Goal: Information Seeking & Learning: Compare options

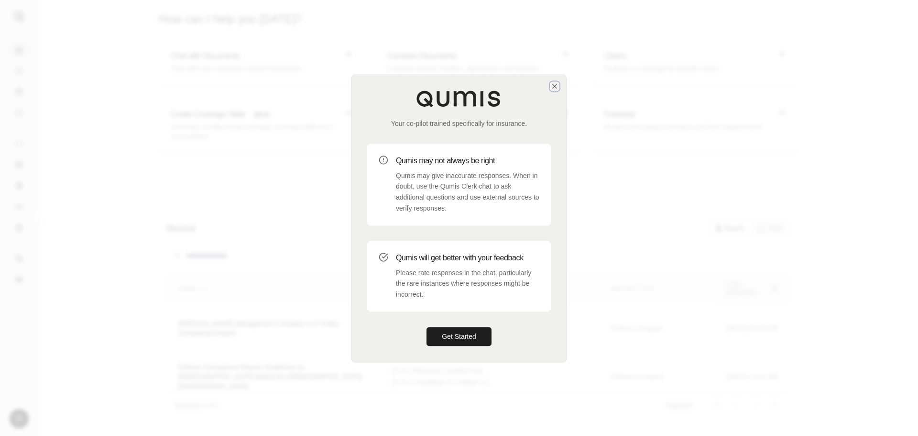
click at [554, 84] on icon "button" at bounding box center [555, 86] width 8 height 8
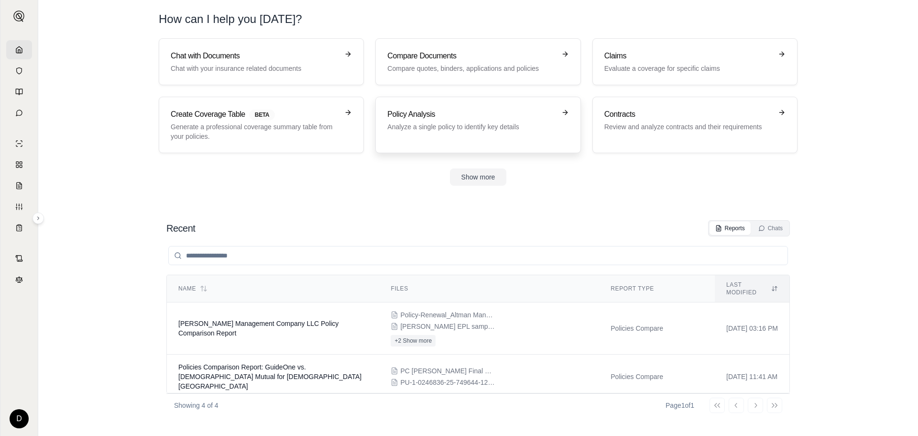
click at [544, 114] on h3 "Policy Analysis" at bounding box center [471, 114] width 168 height 11
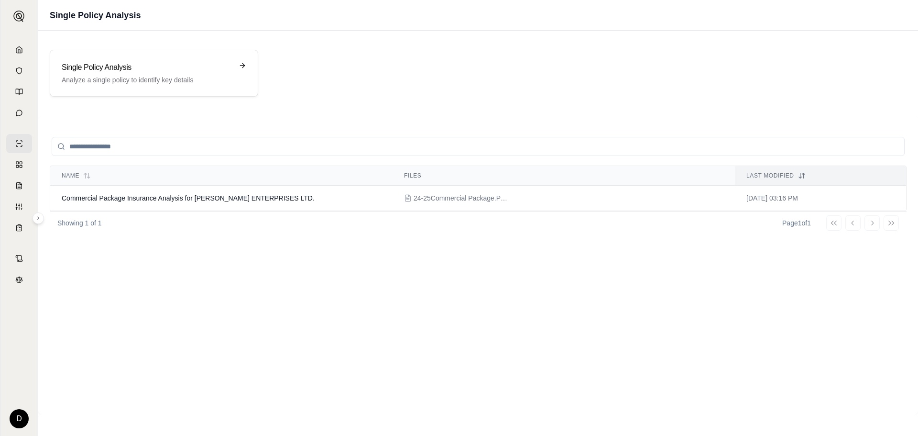
click at [110, 146] on input "search" at bounding box center [478, 146] width 853 height 19
click at [20, 53] on polyline at bounding box center [19, 51] width 2 height 3
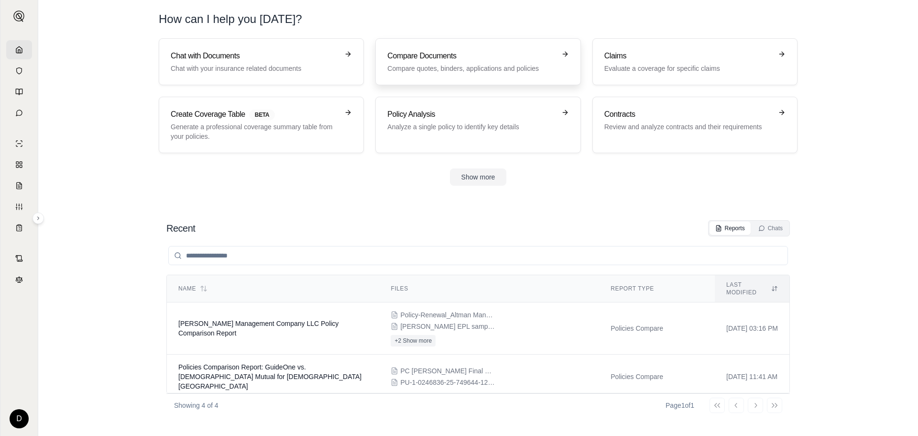
click at [508, 58] on h3 "Compare Documents" at bounding box center [471, 55] width 168 height 11
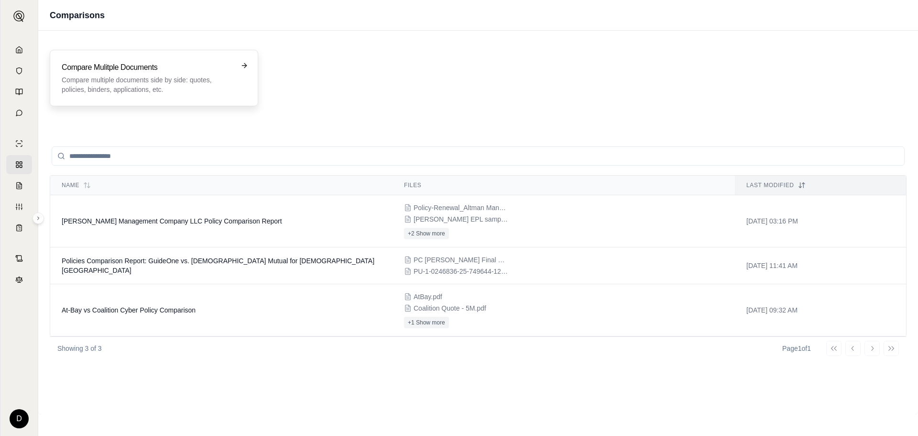
click at [154, 72] on h3 "Compare Mulitple Documents" at bounding box center [147, 67] width 171 height 11
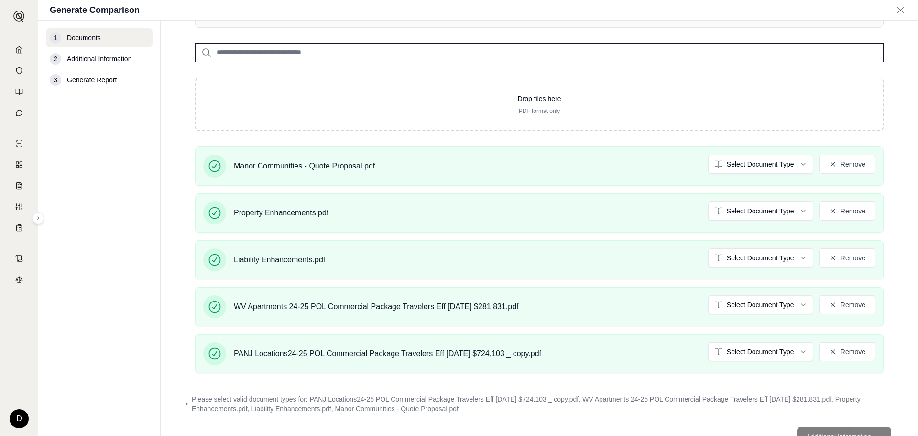
scroll to position [214, 0]
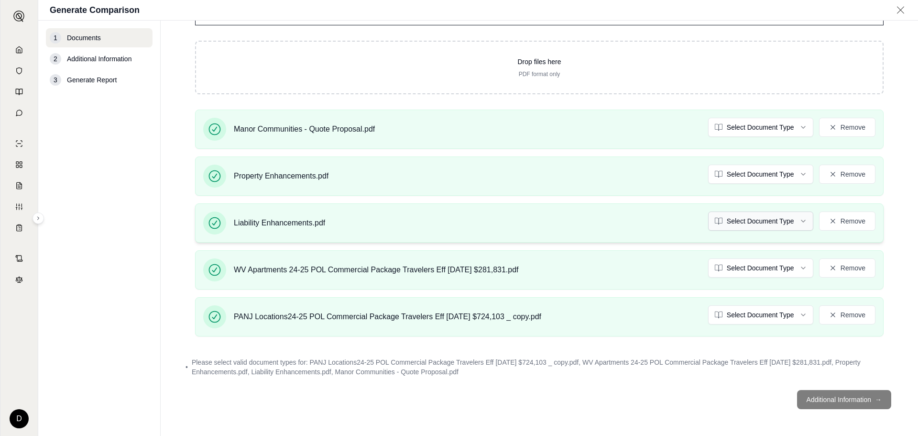
click at [784, 221] on html "D Generate Comparison 1 Documents 2 Additional Information 3 Generate Report Do…" at bounding box center [459, 253] width 918 height 507
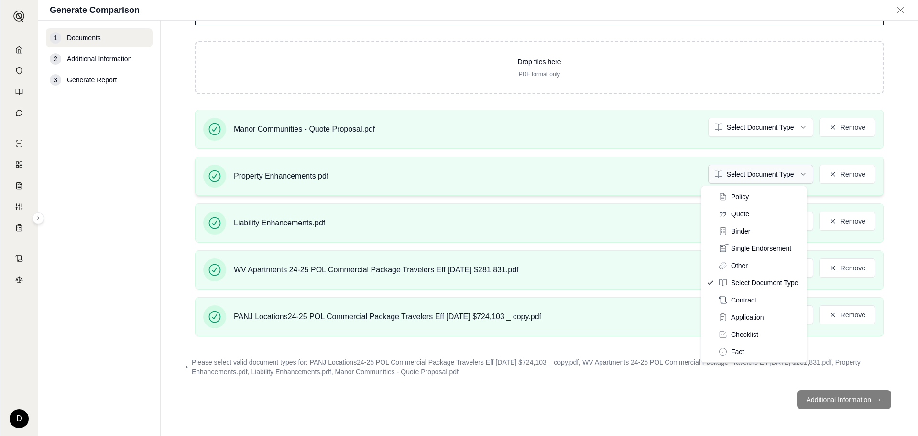
click at [741, 176] on html "D Generate Comparison 1 Documents 2 Additional Information 3 Generate Report Do…" at bounding box center [459, 253] width 918 height 507
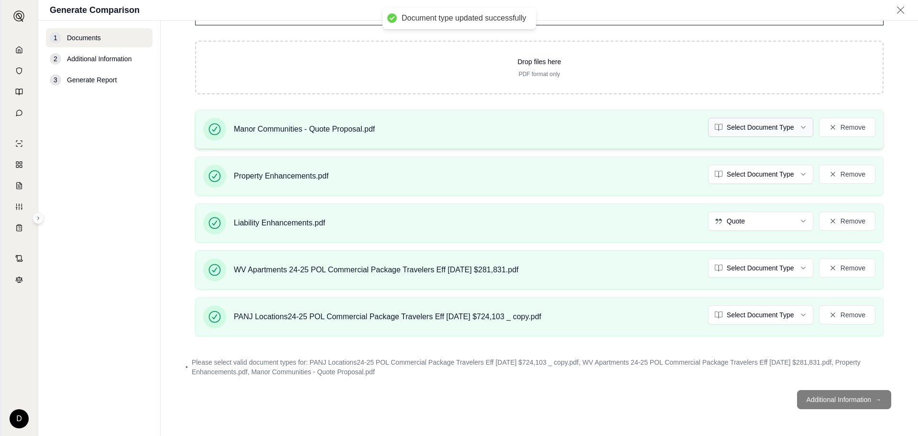
click at [739, 127] on html "Document type updated successfully D Generate Comparison 1 Documents 2 Addition…" at bounding box center [459, 253] width 918 height 507
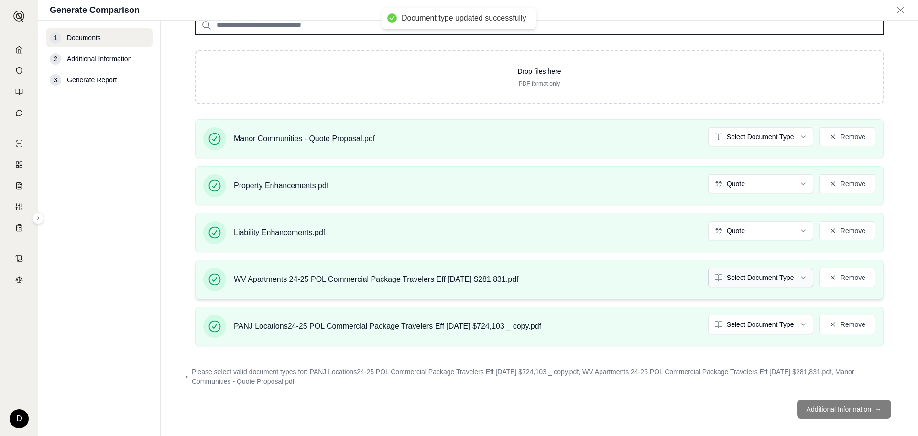
click at [743, 266] on html "Document type updated successfully D Generate Comparison 1 Documents 2 Addition…" at bounding box center [459, 253] width 918 height 507
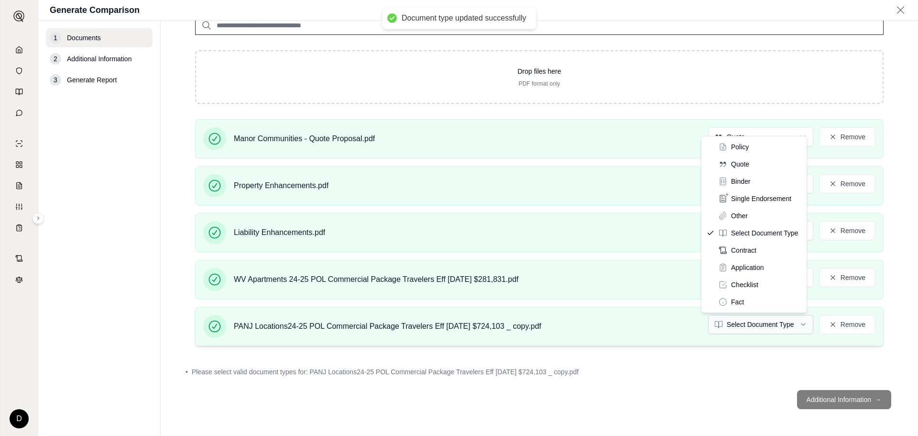
click at [743, 325] on html "Document type updated successfully Document type updated successfully D Generat…" at bounding box center [459, 253] width 918 height 507
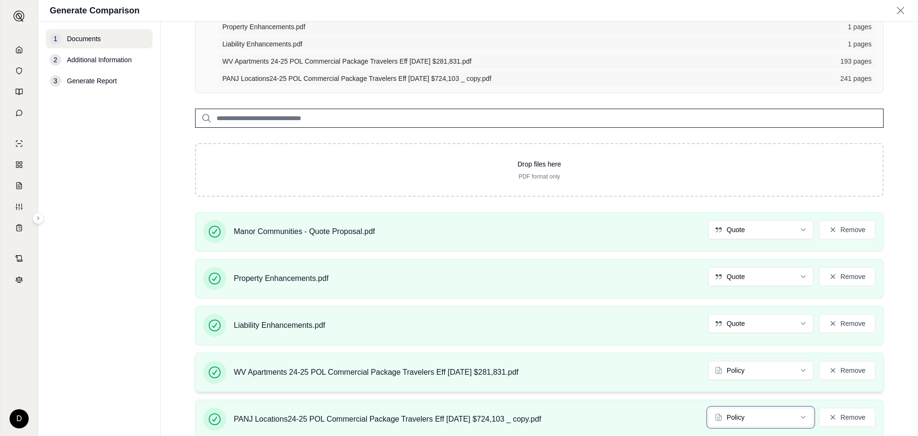
scroll to position [177, 0]
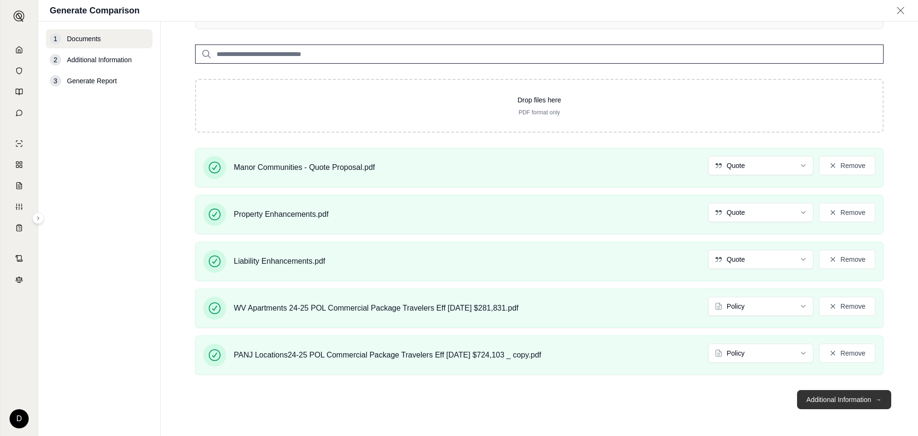
click at [829, 398] on button "Additional Information →" at bounding box center [844, 399] width 94 height 19
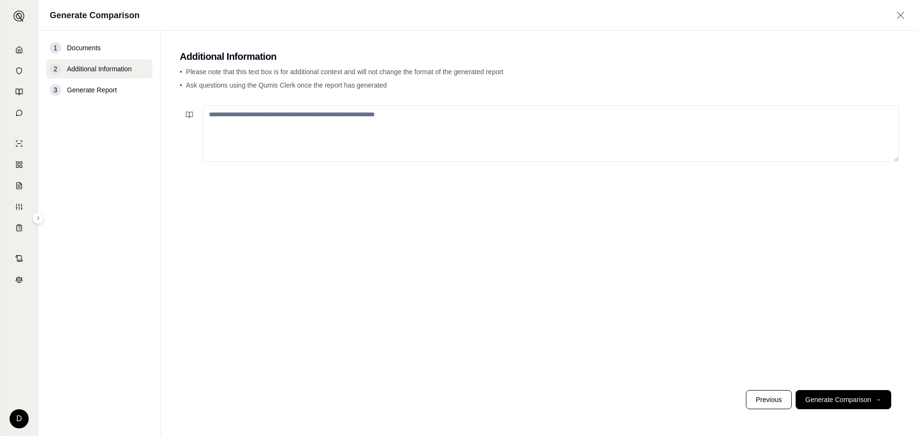
click at [291, 129] on textarea at bounding box center [551, 133] width 696 height 56
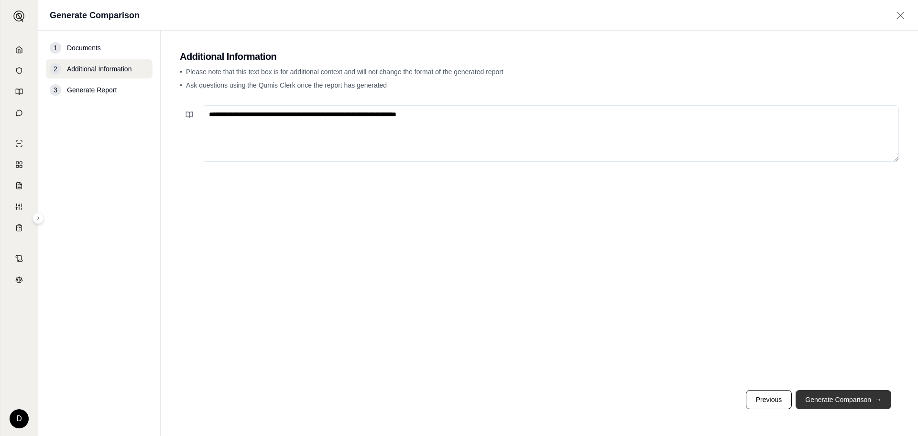
type textarea "**********"
click at [815, 398] on button "Generate Comparison →" at bounding box center [844, 399] width 96 height 19
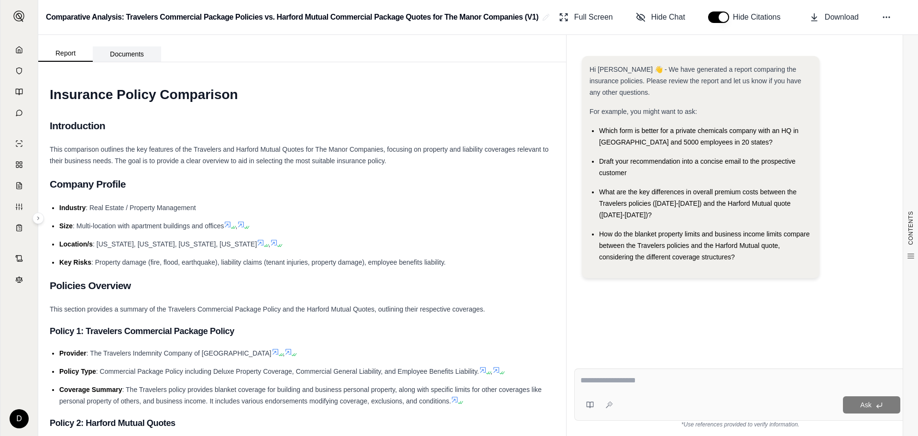
click at [139, 57] on button "Documents" at bounding box center [127, 53] width 68 height 15
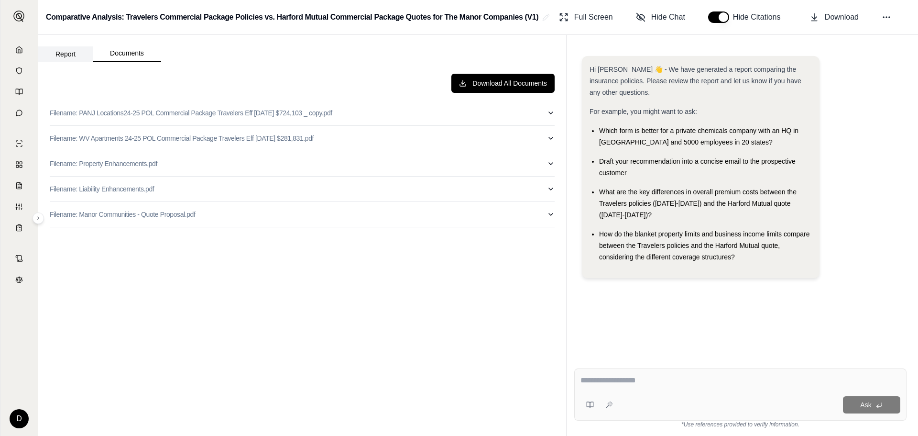
click at [71, 53] on button "Report" at bounding box center [65, 53] width 55 height 15
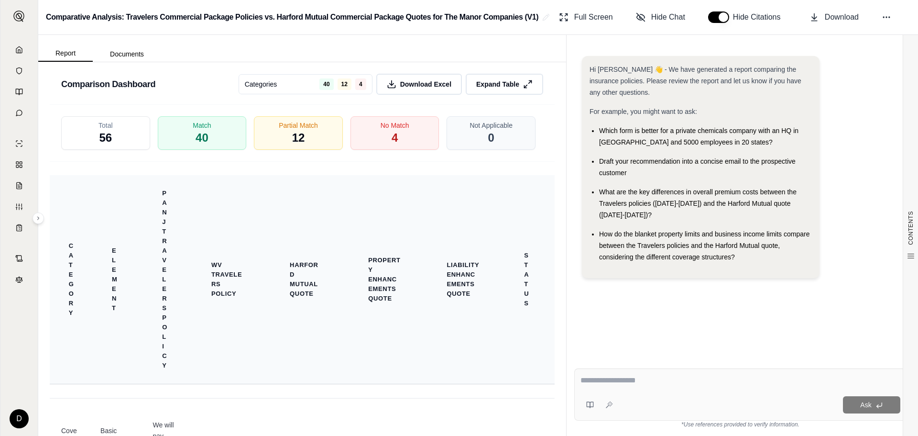
scroll to position [1916, 0]
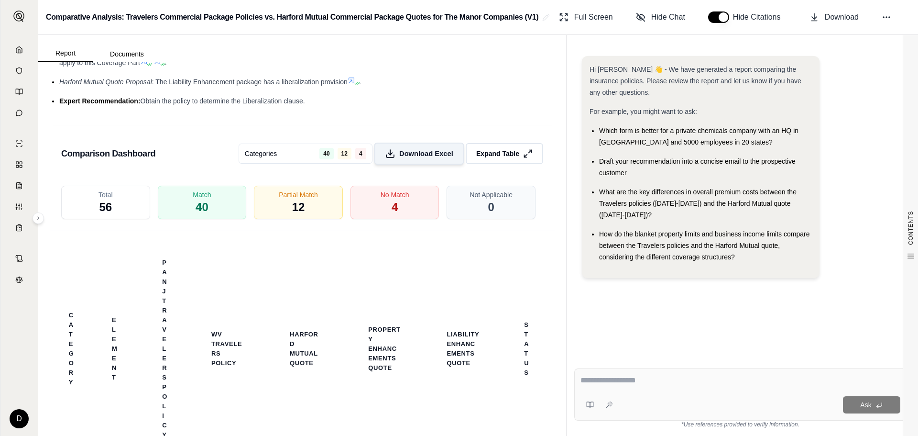
click at [446, 154] on button "Download Excel" at bounding box center [419, 154] width 90 height 22
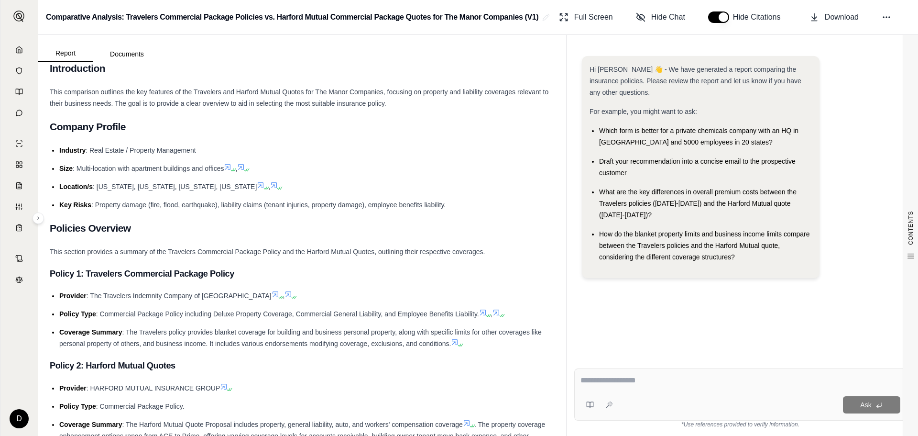
scroll to position [0, 0]
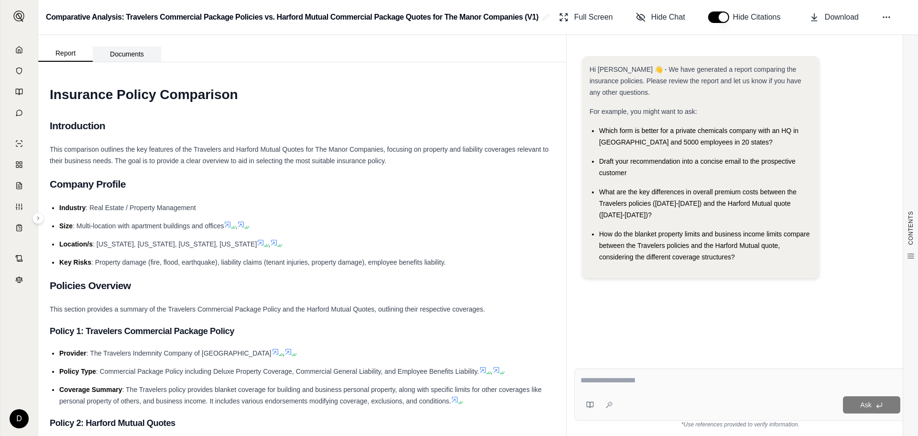
click at [137, 56] on button "Documents" at bounding box center [127, 53] width 68 height 15
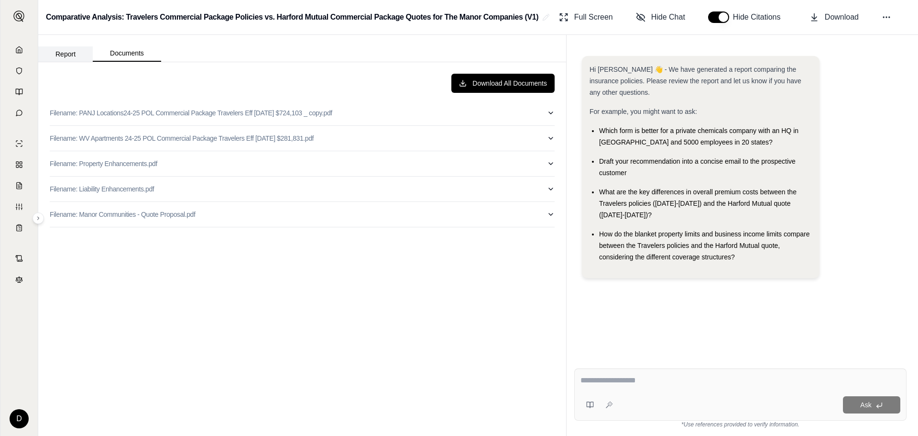
click at [66, 51] on button "Report" at bounding box center [65, 53] width 55 height 15
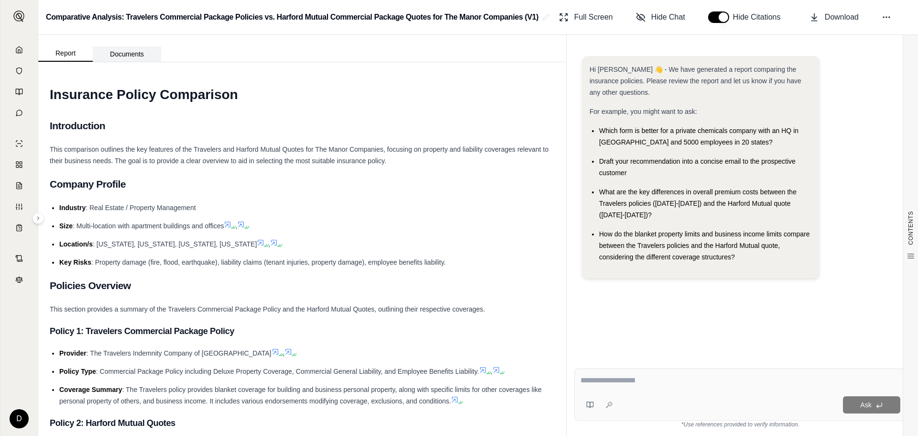
click at [128, 48] on button "Documents" at bounding box center [127, 53] width 68 height 15
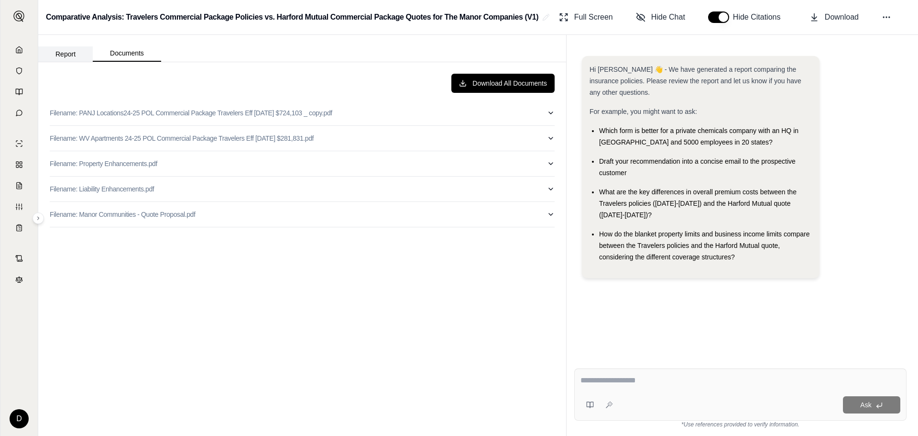
click at [63, 53] on button "Report" at bounding box center [65, 53] width 55 height 15
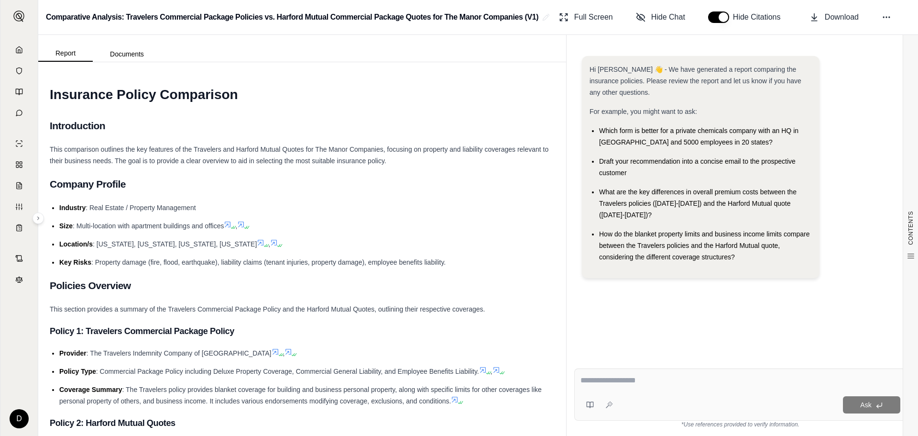
click at [612, 387] on div at bounding box center [741, 381] width 320 height 15
click at [610, 384] on textarea at bounding box center [741, 379] width 320 height 11
type textarea "**********"
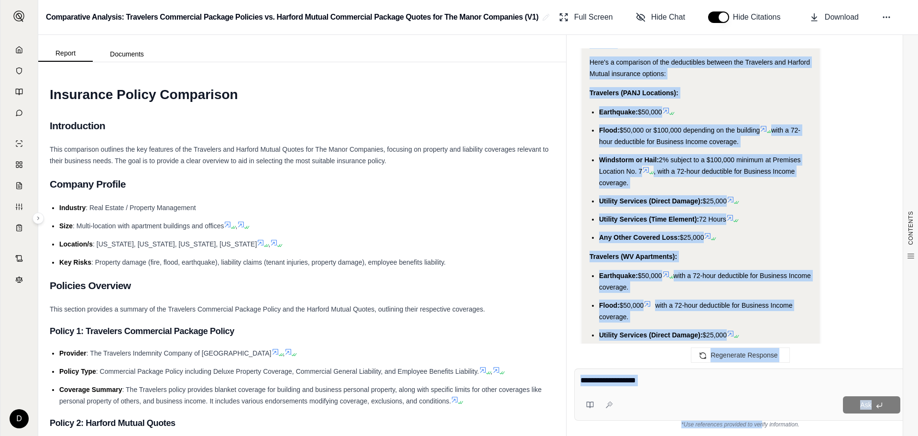
scroll to position [1206, 0]
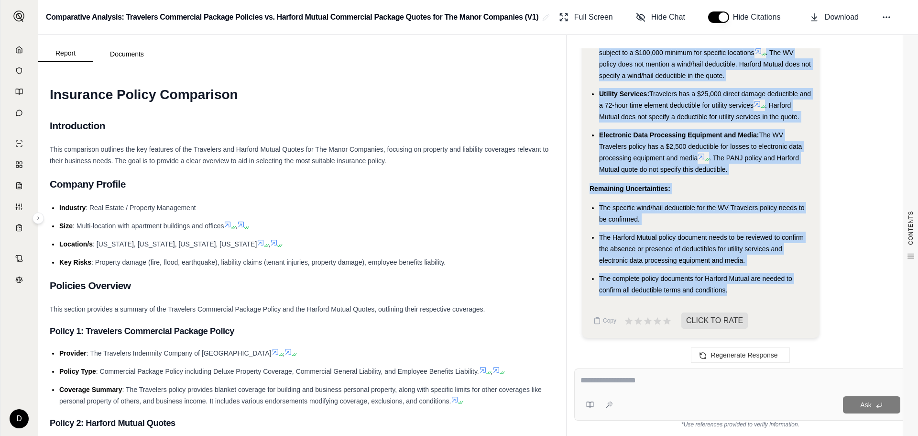
drag, startPoint x: 586, startPoint y: 141, endPoint x: 737, endPoint y: 297, distance: 217.1
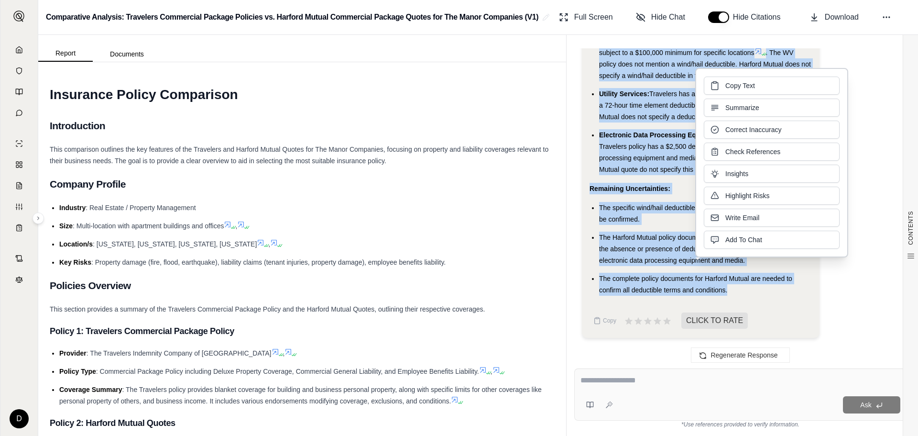
copy div "Analysis: Okay, I will compare the deductibles between the Travelers and Harfor…"
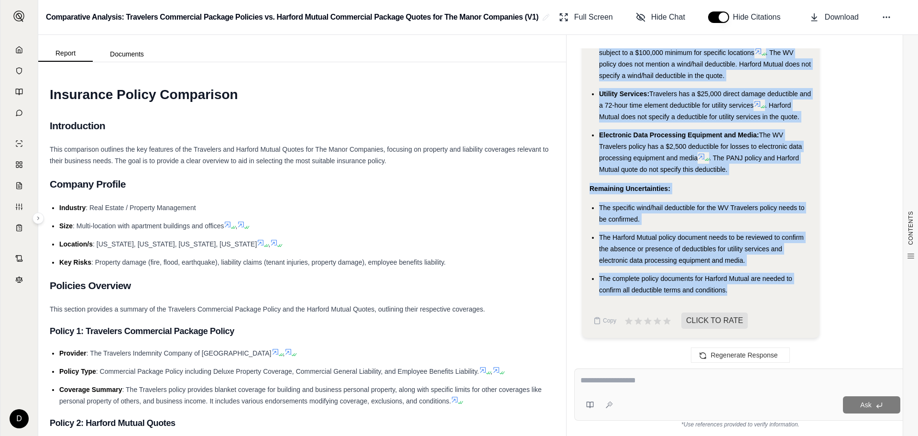
click at [623, 381] on textarea at bounding box center [741, 379] width 320 height 11
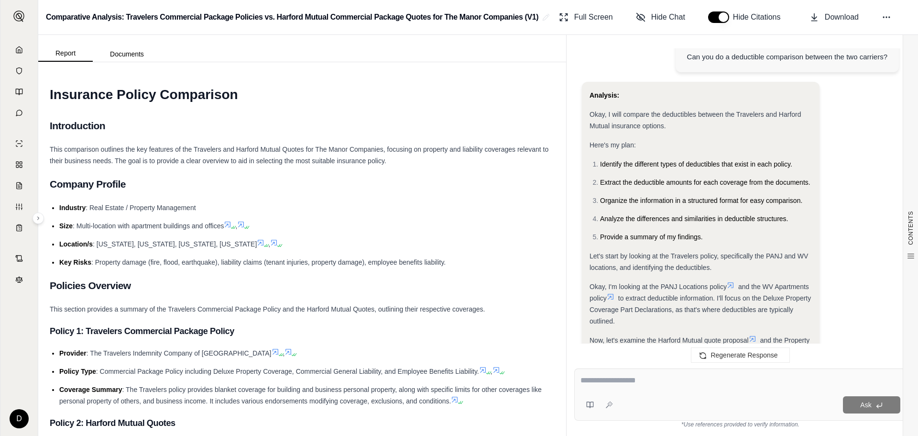
scroll to position [154, 0]
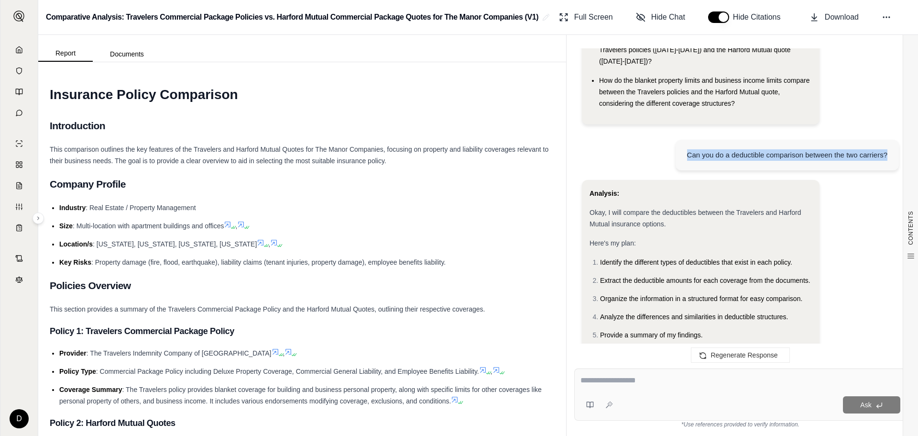
drag, startPoint x: 686, startPoint y: 154, endPoint x: 900, endPoint y: 160, distance: 213.4
click at [900, 160] on div "Hi [PERSON_NAME] 👋 - We have generated a report comparing the insurance policie…" at bounding box center [740, 200] width 332 height 305
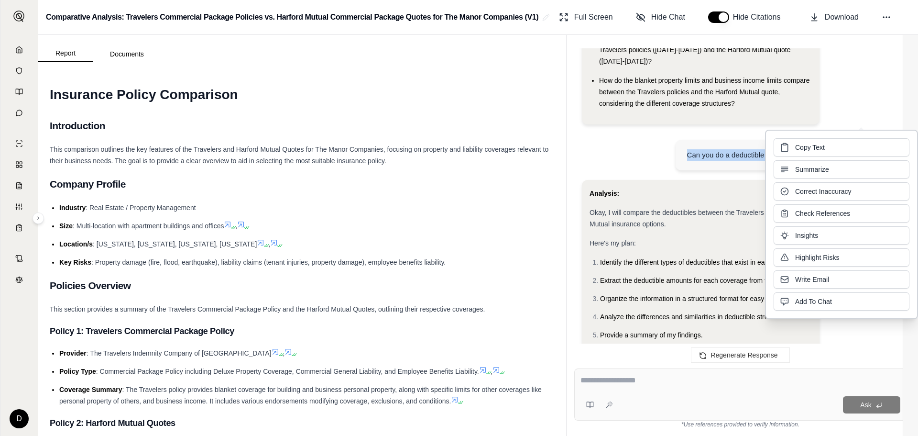
copy div "Can you do a deductible comparison between the two carriers?"
click at [590, 382] on textarea at bounding box center [741, 379] width 320 height 11
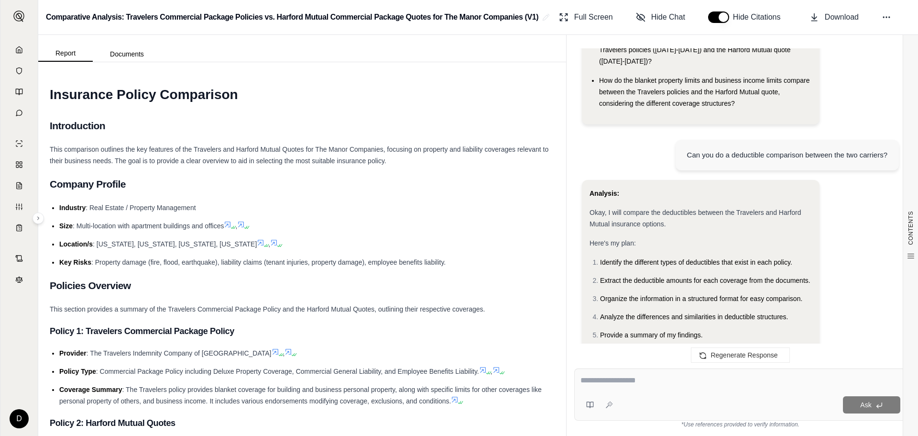
paste textarea "**********"
drag, startPoint x: 642, startPoint y: 384, endPoint x: 648, endPoint y: 382, distance: 6.7
click at [642, 384] on textarea "**********" at bounding box center [741, 379] width 320 height 11
click at [648, 382] on textarea "**********" at bounding box center [741, 379] width 320 height 11
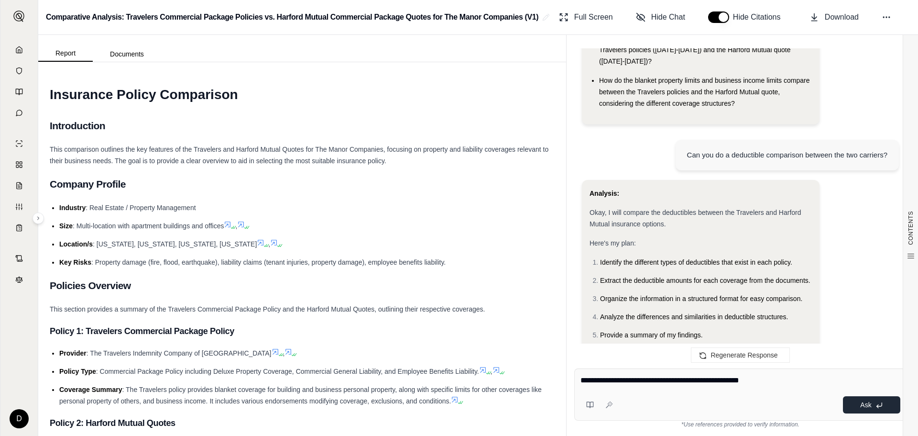
type textarea "**********"
click at [857, 406] on button "Ask" at bounding box center [871, 404] width 57 height 17
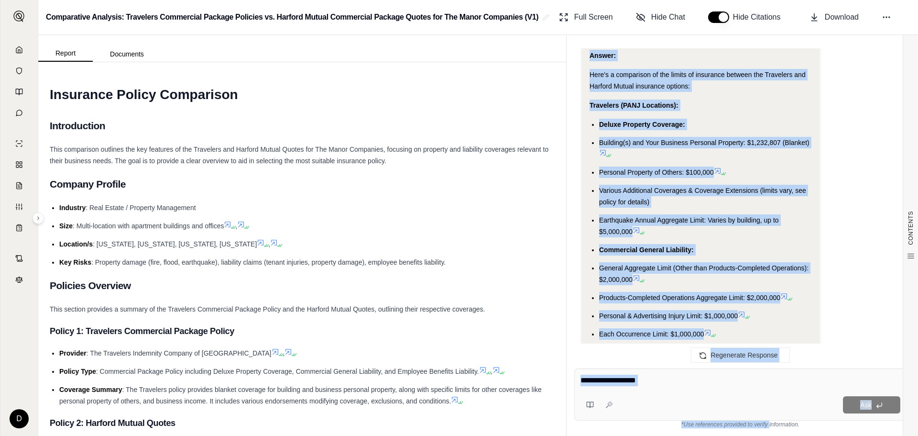
scroll to position [2921, 0]
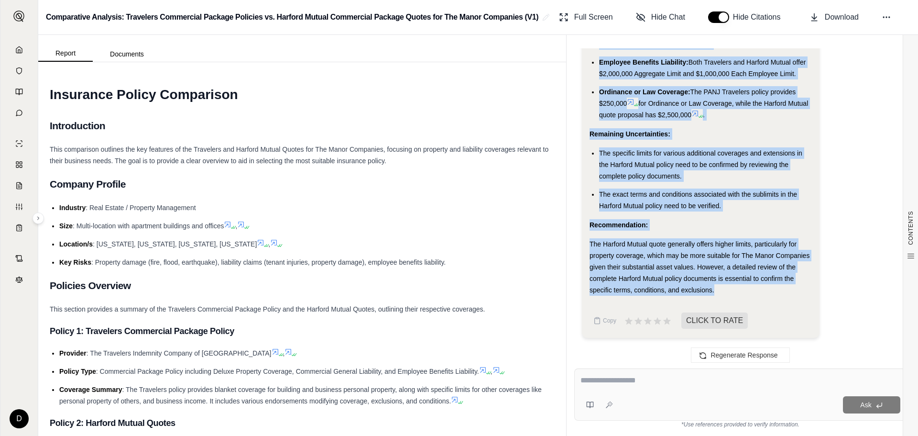
drag, startPoint x: 588, startPoint y: 125, endPoint x: 718, endPoint y: 291, distance: 210.6
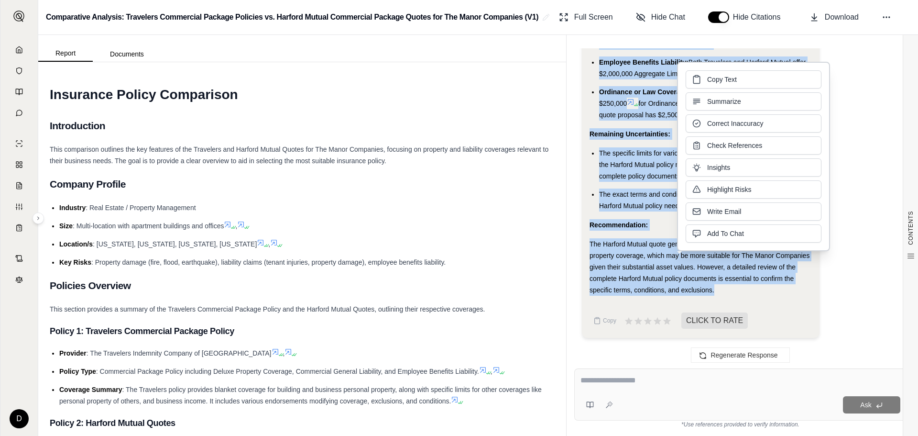
copy div "Analysis: Okay, I will compare the limits of insurance between the Travelers an…"
click at [615, 390] on div "Ask" at bounding box center [740, 394] width 332 height 52
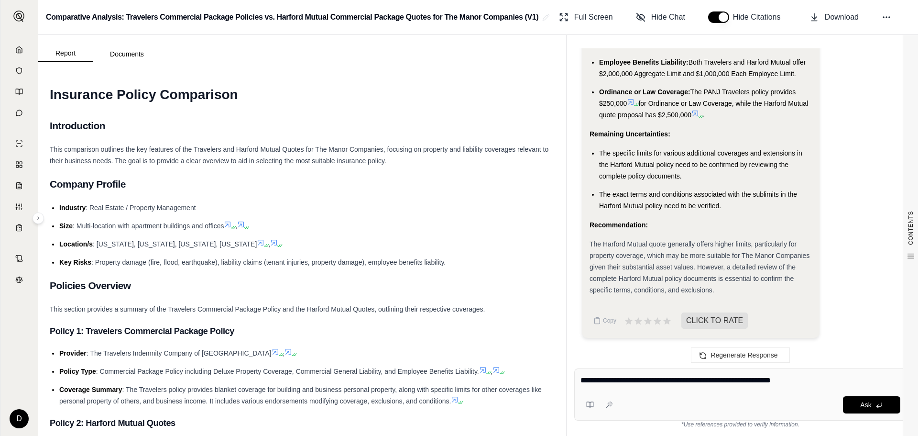
type textarea "**********"
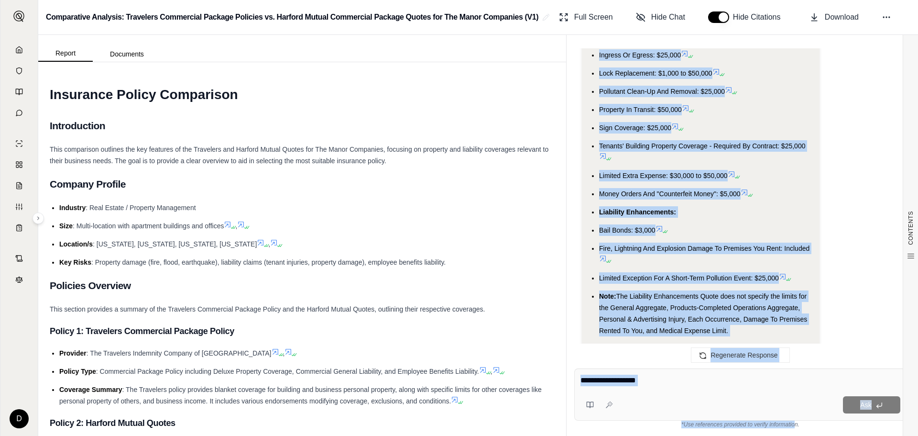
scroll to position [5878, 0]
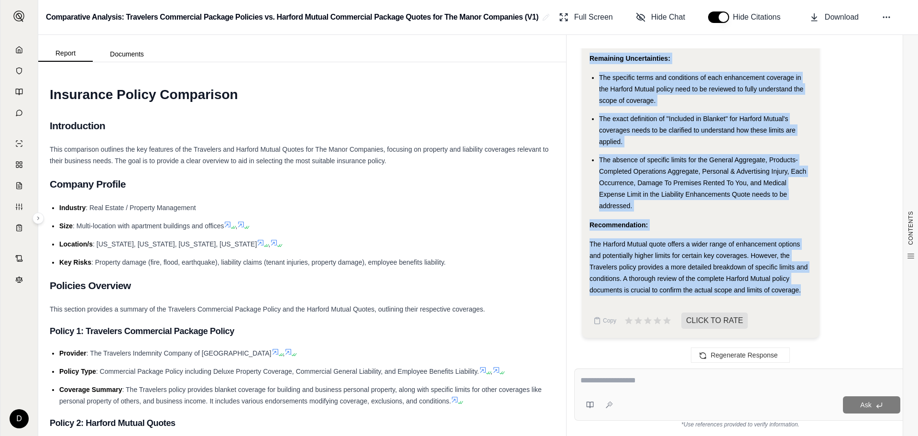
drag, startPoint x: 587, startPoint y: 173, endPoint x: 803, endPoint y: 294, distance: 247.1
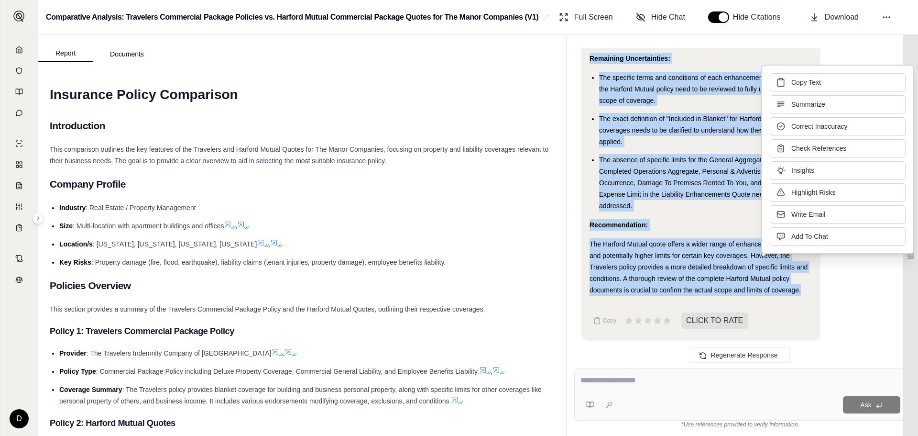
copy div "Analysis: Okay, I will compare the enhancement coverages between the Travelers …"
